Goal: Transaction & Acquisition: Purchase product/service

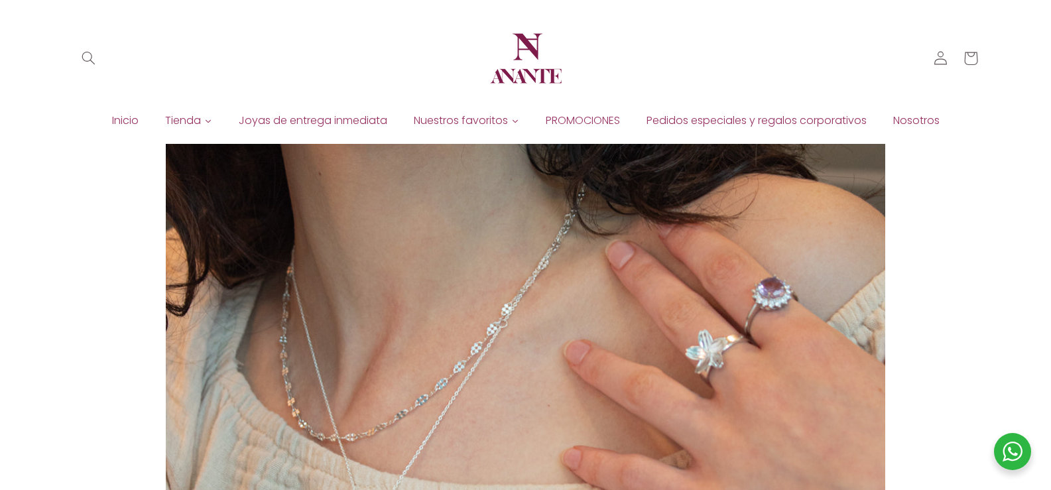
scroll to position [133, 0]
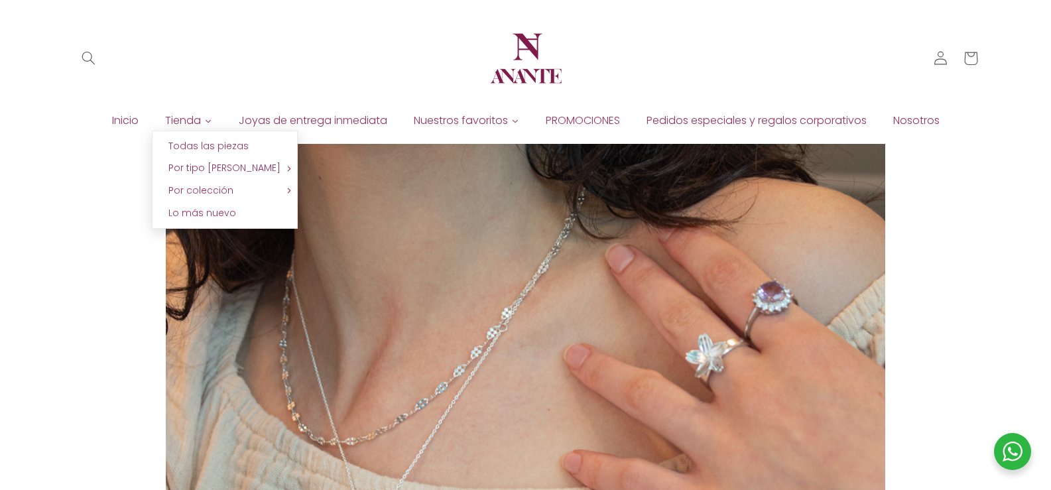
click at [196, 117] on span "Tienda" at bounding box center [183, 120] width 36 height 15
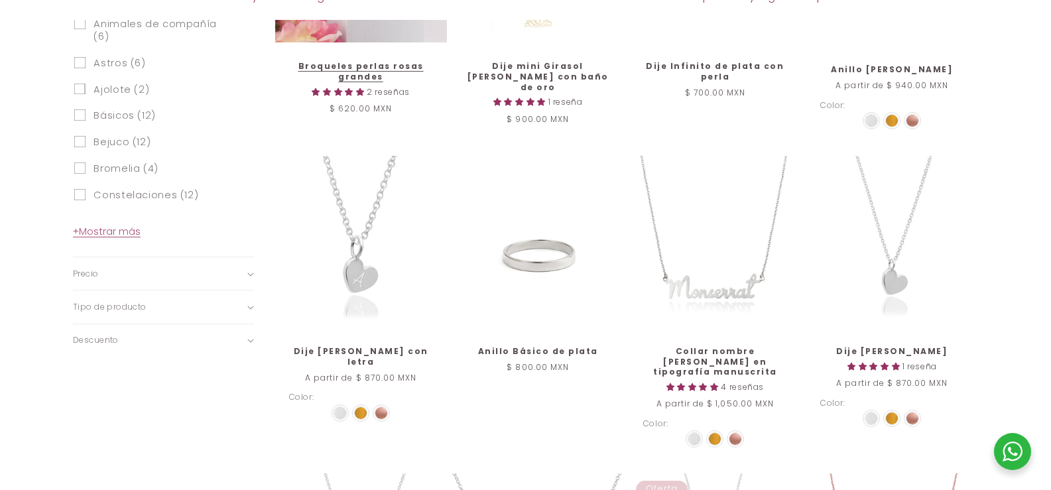
scroll to position [796, 0]
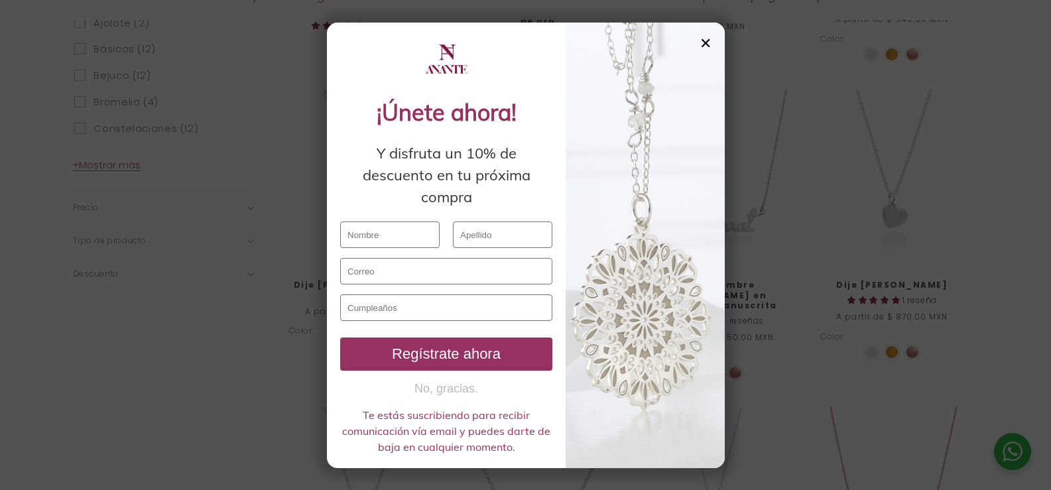
click at [706, 43] on div "✕" at bounding box center [706, 43] width 12 height 15
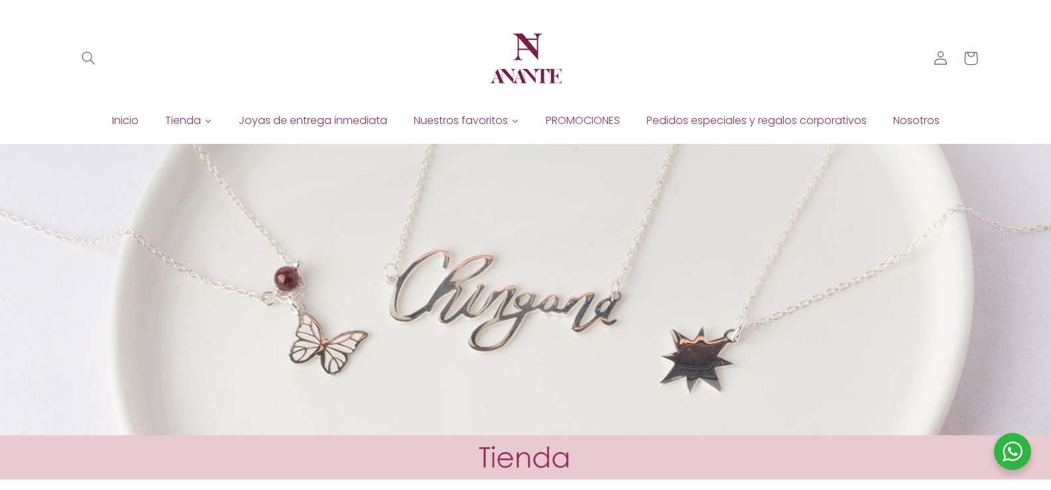
scroll to position [0, 0]
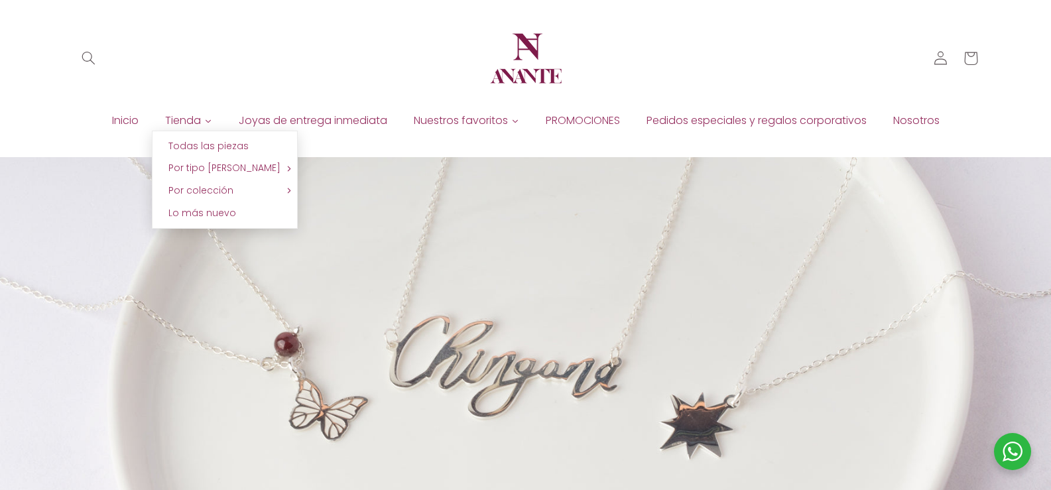
click at [172, 123] on span "Tienda" at bounding box center [183, 120] width 36 height 15
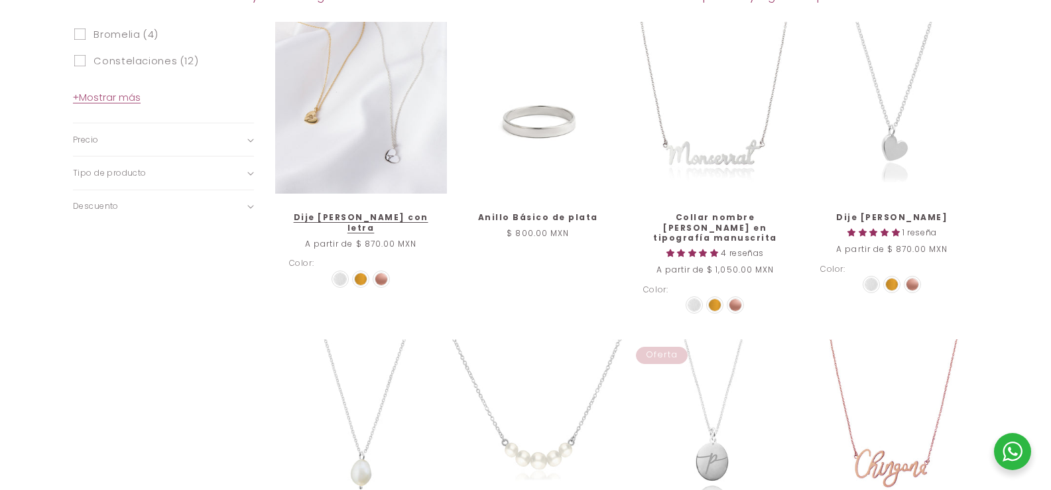
scroll to position [995, 0]
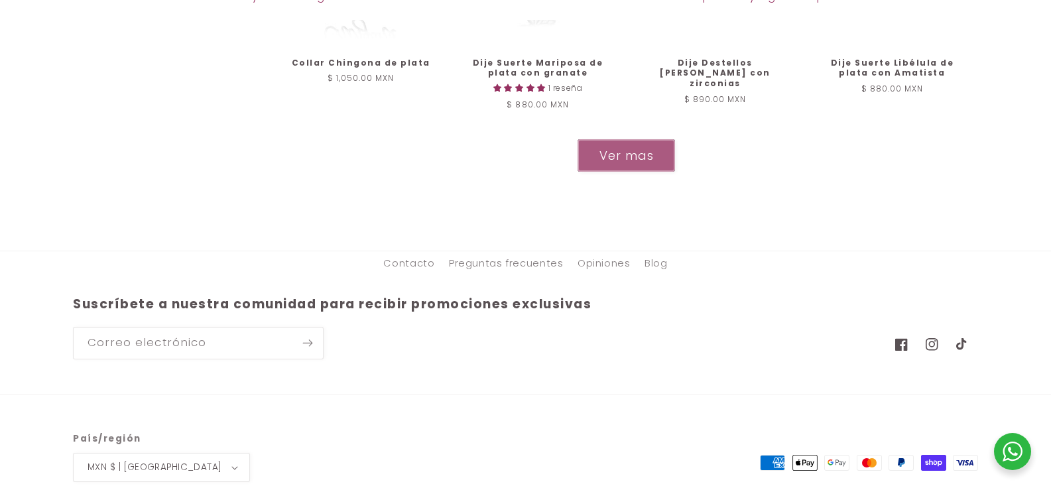
click at [584, 161] on button "Ver mas" at bounding box center [627, 155] width 98 height 33
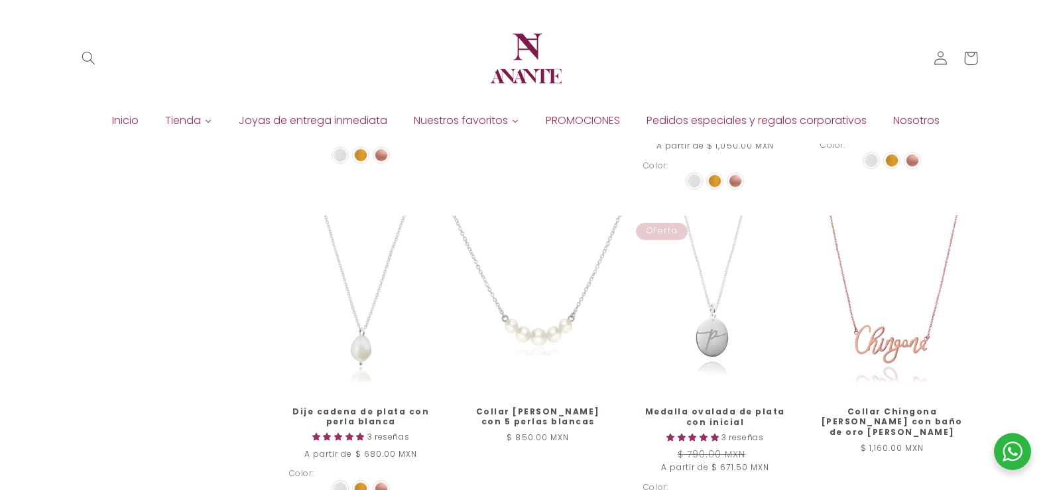
scroll to position [853, 0]
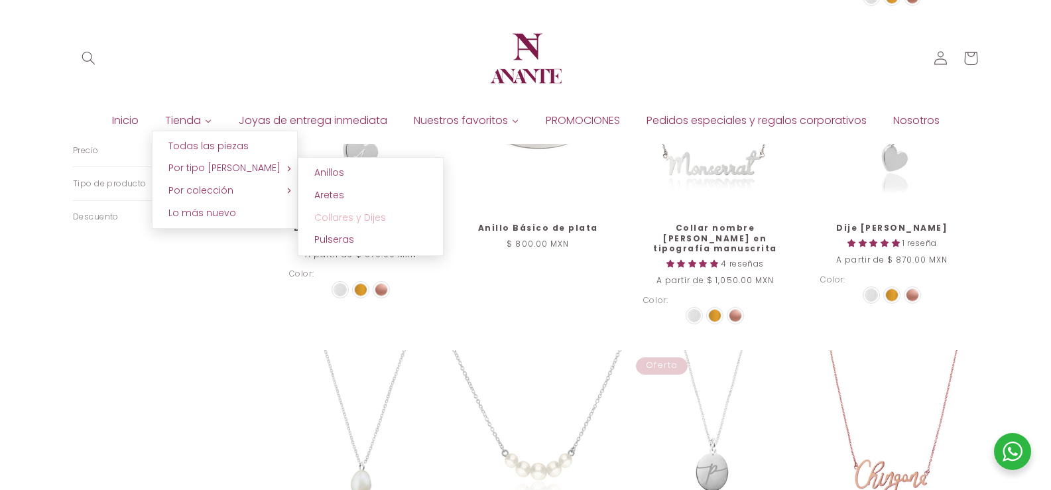
click at [316, 216] on span "Collares y Dijes" at bounding box center [350, 217] width 72 height 13
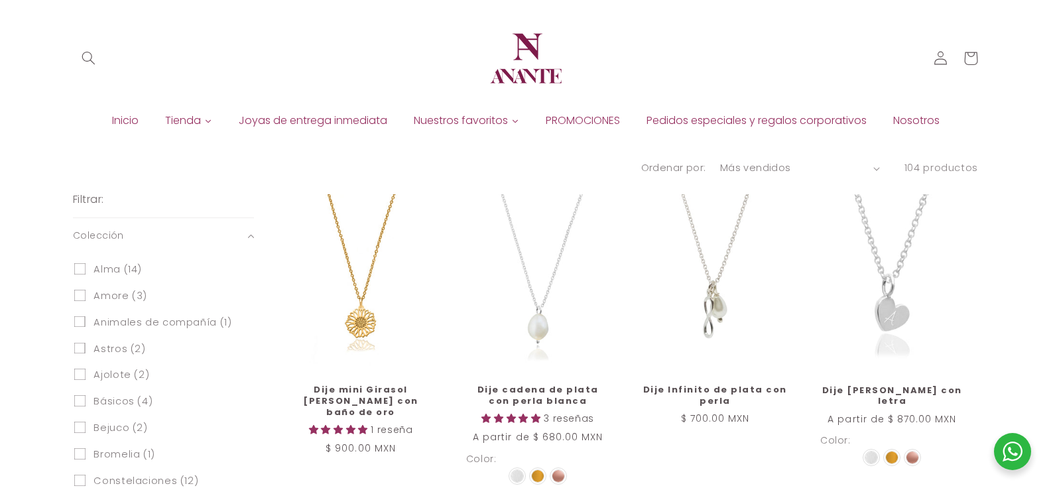
scroll to position [398, 0]
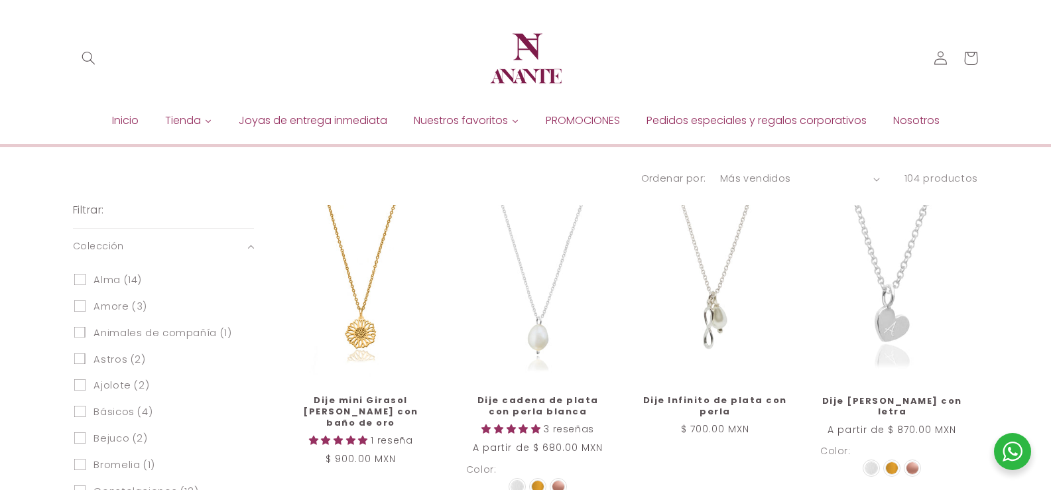
click at [851, 176] on select "Características Más vendidos Alfabéticamente, A-Z Alfabéticamente, Z-A [PERSON_…" at bounding box center [800, 179] width 160 height 15
select select "price-ascending"
click at [723, 172] on select "Características Más vendidos Alfabéticamente, A-Z Alfabéticamente, Z-A Precio, …" at bounding box center [800, 179] width 160 height 15
